Goal: Navigation & Orientation: Find specific page/section

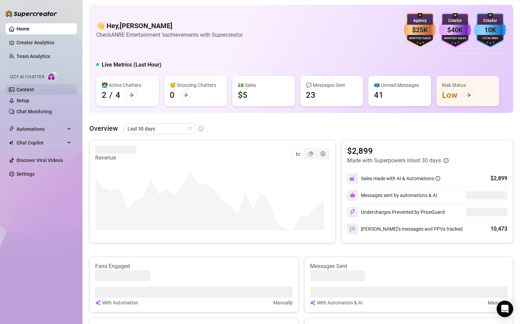
click at [32, 90] on link "Content" at bounding box center [25, 89] width 18 height 5
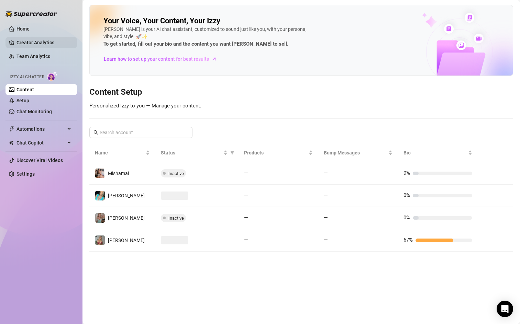
click at [34, 38] on link "Creator Analytics" at bounding box center [43, 42] width 55 height 11
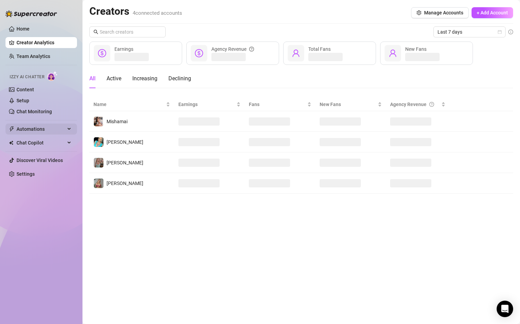
click at [61, 132] on span "Automations" at bounding box center [40, 129] width 49 height 11
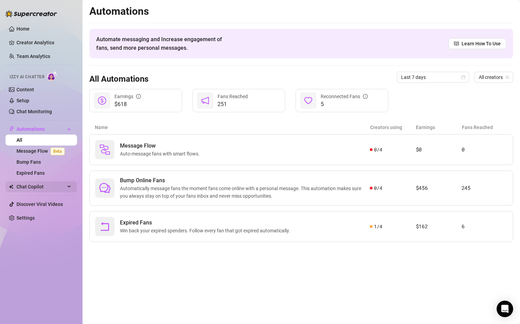
click at [64, 189] on span "Chat Copilot" at bounding box center [40, 186] width 49 height 11
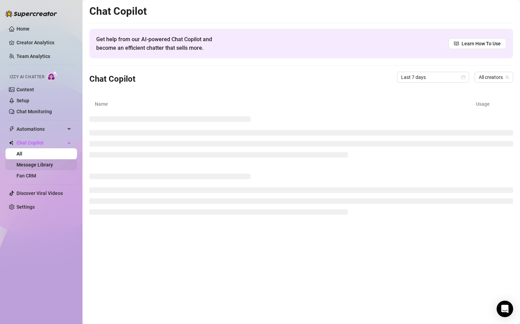
click at [53, 164] on link "Message Library" at bounding box center [34, 164] width 36 height 5
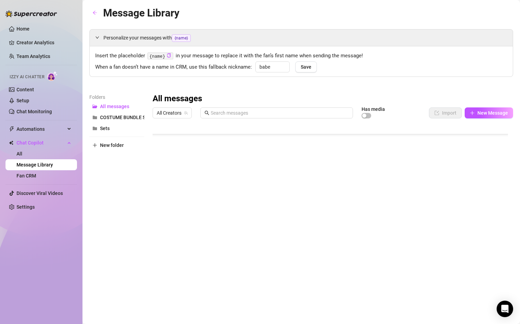
scroll to position [55, 0]
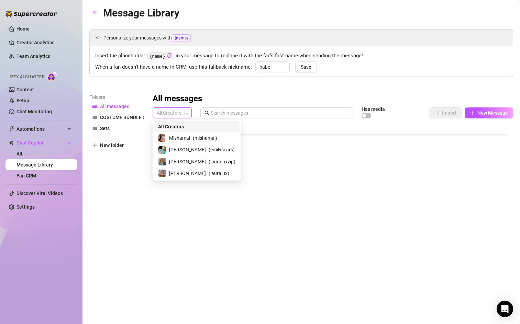
click at [180, 115] on span "All Creators" at bounding box center [172, 113] width 31 height 10
click at [176, 172] on span "[PERSON_NAME]" at bounding box center [187, 174] width 37 height 8
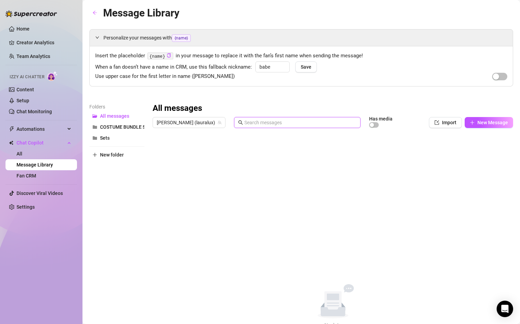
click at [258, 124] on input "text" at bounding box center [300, 123] width 112 height 8
